Goal: Task Accomplishment & Management: Manage account settings

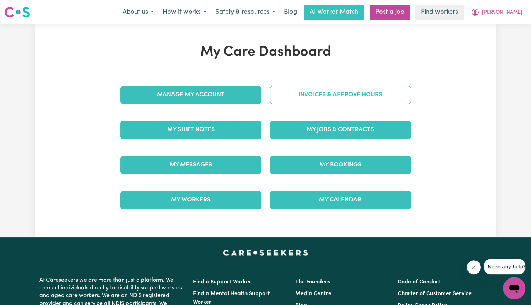
click at [309, 93] on link "Invoices & Approve Hours" at bounding box center [340, 95] width 141 height 18
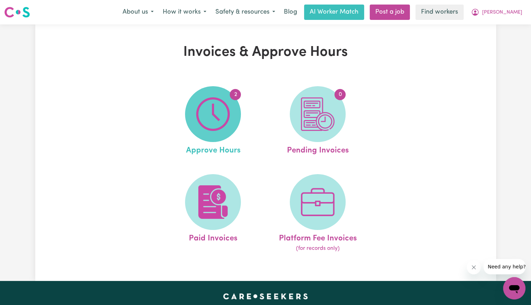
click at [233, 114] on span "2" at bounding box center [213, 114] width 56 height 56
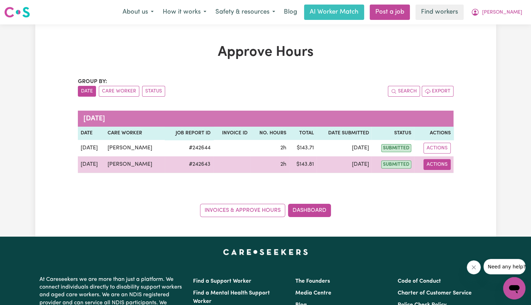
click at [439, 168] on button "Actions" at bounding box center [437, 164] width 27 height 11
click at [439, 181] on link "View Job Report" at bounding box center [455, 181] width 60 height 14
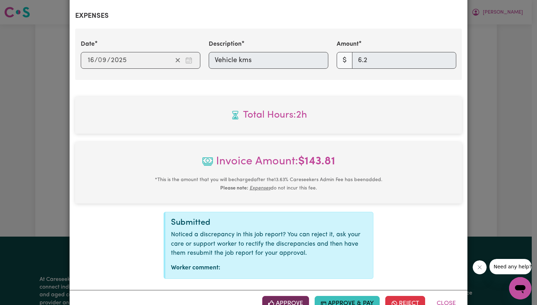
scroll to position [285, 0]
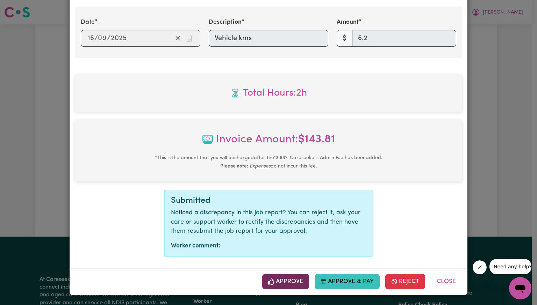
click at [280, 280] on button "Approve" at bounding box center [285, 281] width 47 height 15
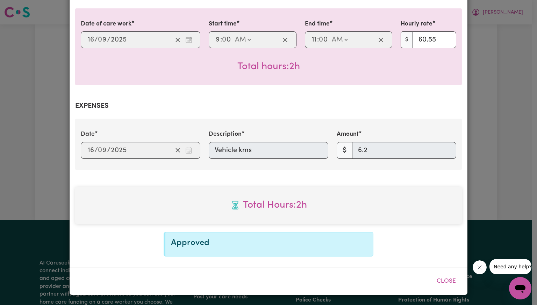
scroll to position [172, 0]
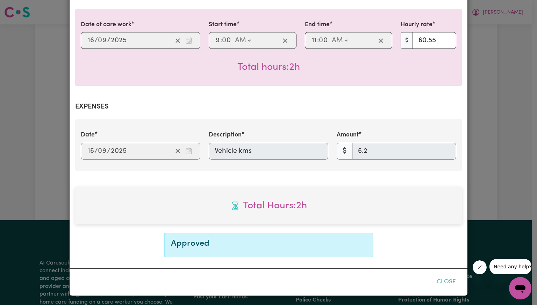
click at [443, 283] on button "Close" at bounding box center [445, 282] width 31 height 15
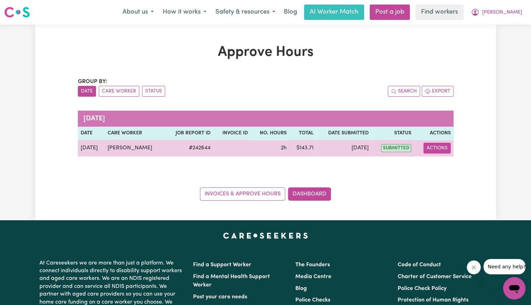
drag, startPoint x: 448, startPoint y: 150, endPoint x: 441, endPoint y: 151, distance: 7.2
click at [446, 150] on button "Actions" at bounding box center [437, 148] width 27 height 11
click at [444, 164] on link "View Job Report" at bounding box center [455, 164] width 60 height 14
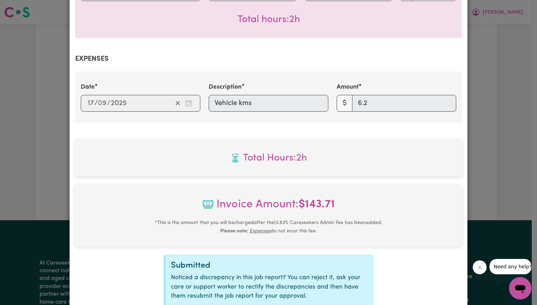
scroll to position [285, 0]
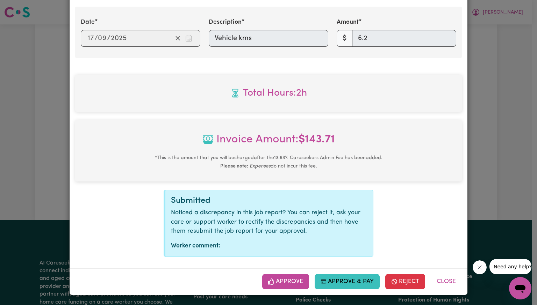
click at [281, 284] on button "Approve" at bounding box center [285, 281] width 47 height 15
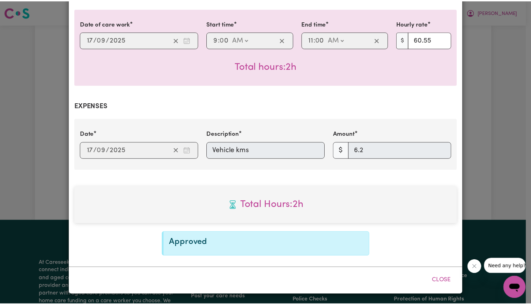
scroll to position [172, 0]
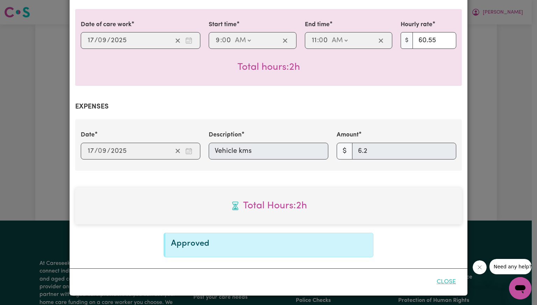
click at [447, 284] on button "Close" at bounding box center [445, 282] width 31 height 15
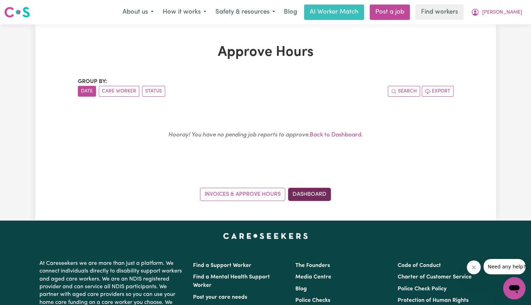
click at [309, 198] on link "Dashboard" at bounding box center [309, 194] width 43 height 13
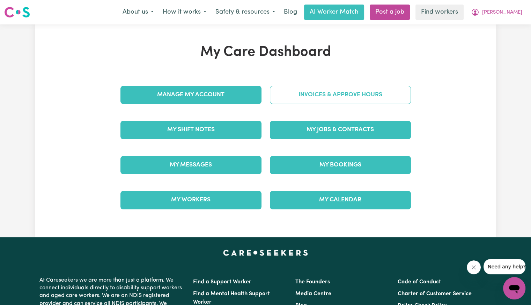
click at [317, 94] on link "Invoices & Approve Hours" at bounding box center [340, 95] width 141 height 18
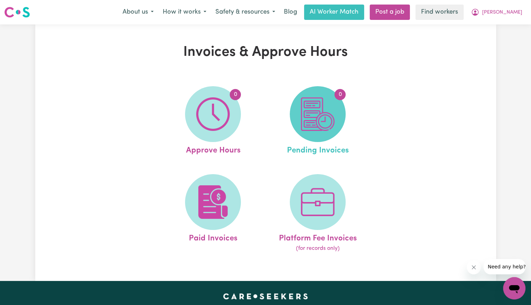
click at [314, 105] on img at bounding box center [318, 114] width 34 height 34
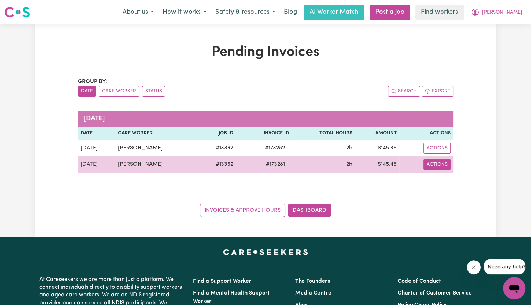
click at [439, 165] on button "Actions" at bounding box center [437, 164] width 27 height 11
click at [442, 173] on div "Download Invoice Make Payment Paid via EFT" at bounding box center [458, 195] width 65 height 48
click at [271, 162] on span "# 173281" at bounding box center [275, 164] width 27 height 8
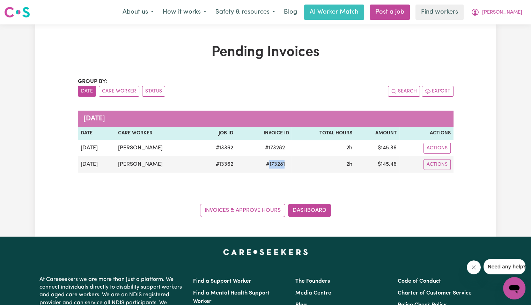
copy span "173281"
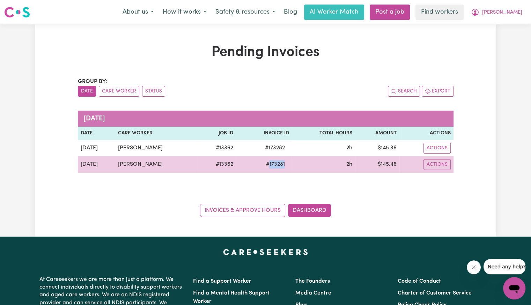
drag, startPoint x: 432, startPoint y: 165, endPoint x: 438, endPoint y: 175, distance: 12.0
click at [434, 165] on button "Actions" at bounding box center [437, 164] width 27 height 11
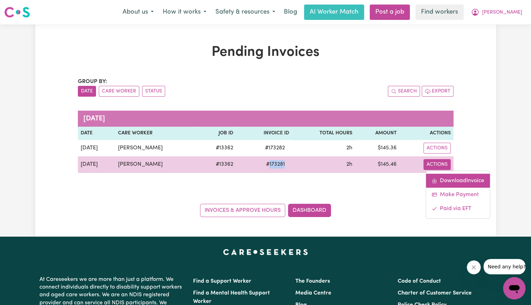
click at [438, 178] on link "Download Invoice" at bounding box center [458, 181] width 64 height 14
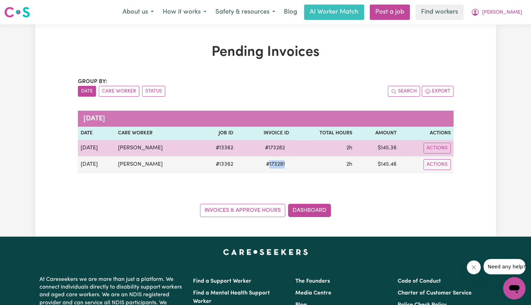
drag, startPoint x: 439, startPoint y: 151, endPoint x: 441, endPoint y: 154, distance: 3.7
click at [439, 151] on button "Actions" at bounding box center [437, 148] width 27 height 11
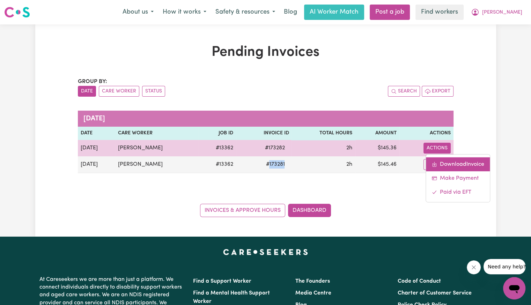
click at [446, 162] on link "Download Invoice" at bounding box center [458, 164] width 64 height 14
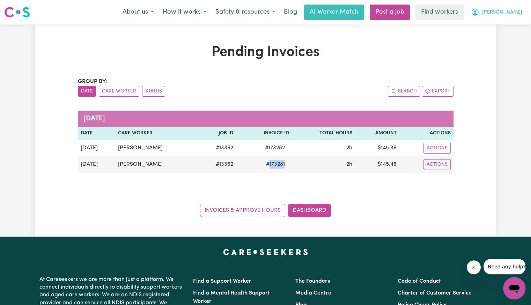
click at [519, 16] on button "[PERSON_NAME]" at bounding box center [497, 12] width 60 height 15
click at [508, 37] on link "Logout" at bounding box center [499, 40] width 55 height 13
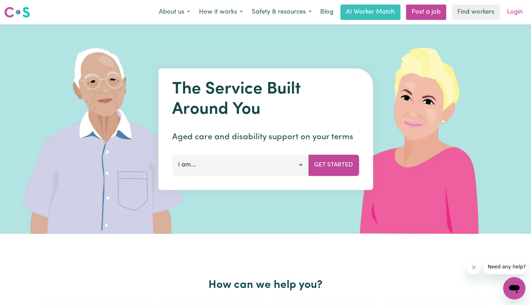
click at [516, 16] on link "Login" at bounding box center [515, 12] width 24 height 15
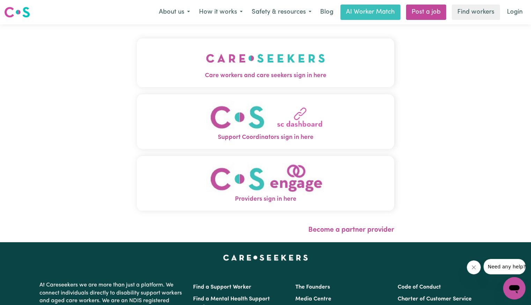
click at [206, 66] on img "Care workers and care seekers sign in here" at bounding box center [265, 58] width 119 height 26
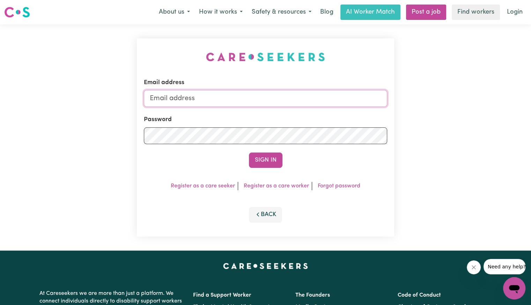
click at [203, 101] on input "Email address" at bounding box center [266, 98] width 244 height 17
drag, startPoint x: 186, startPoint y: 100, endPoint x: 371, endPoint y: 96, distance: 185.9
click at [382, 94] on input "[EMAIL_ADDRESS][DOMAIN_NAME]" at bounding box center [266, 98] width 244 height 17
paste input "tiffinybeamish"
type input "[EMAIL_ADDRESS][DOMAIN_NAME]"
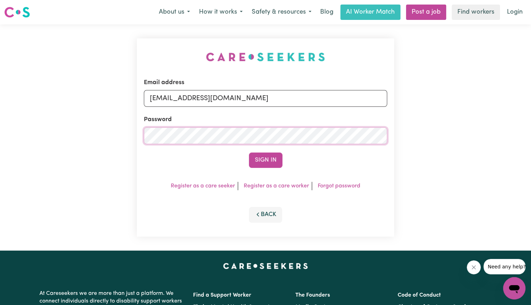
click at [249, 153] on button "Sign In" at bounding box center [266, 160] width 34 height 15
